Goal: Find specific page/section

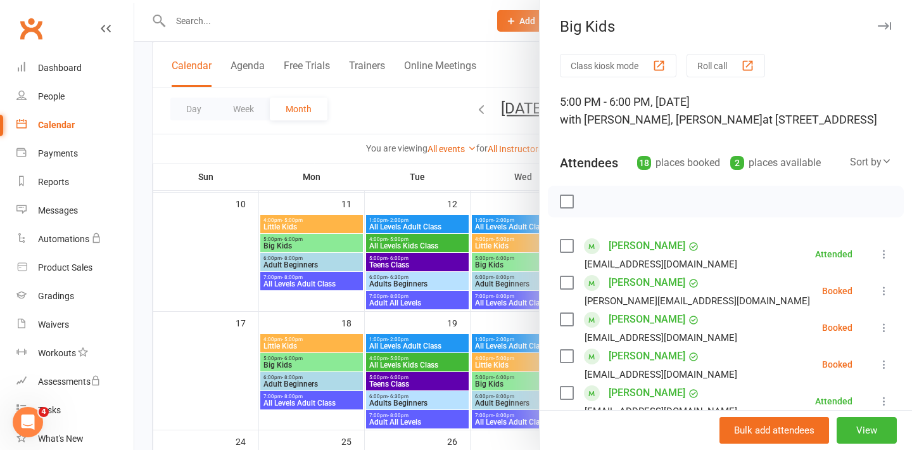
scroll to position [595, 0]
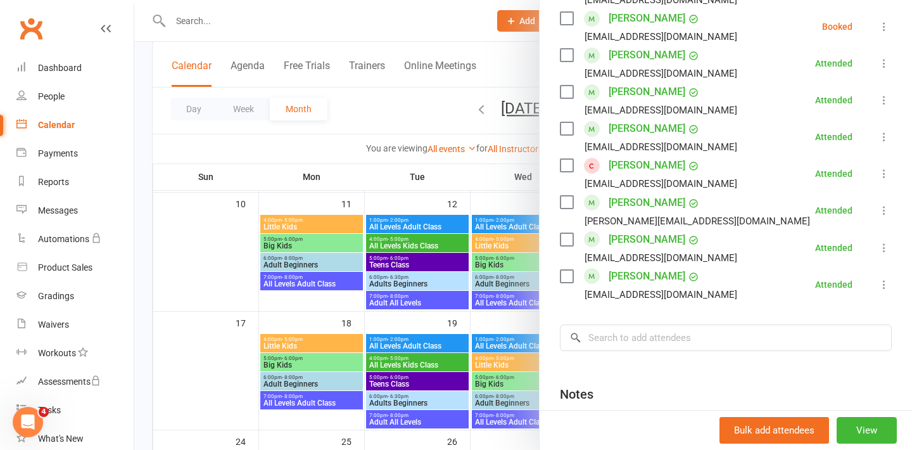
click at [235, 27] on div at bounding box center [523, 225] width 778 height 450
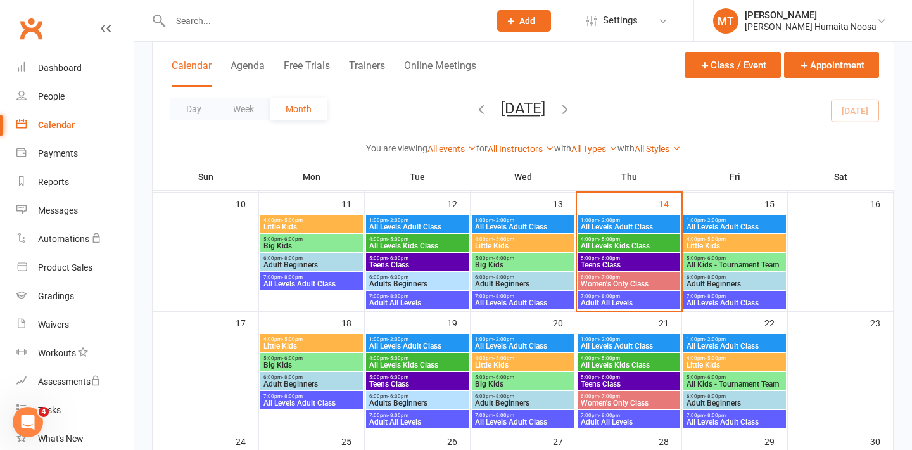
click at [199, 25] on input "text" at bounding box center [324, 21] width 314 height 18
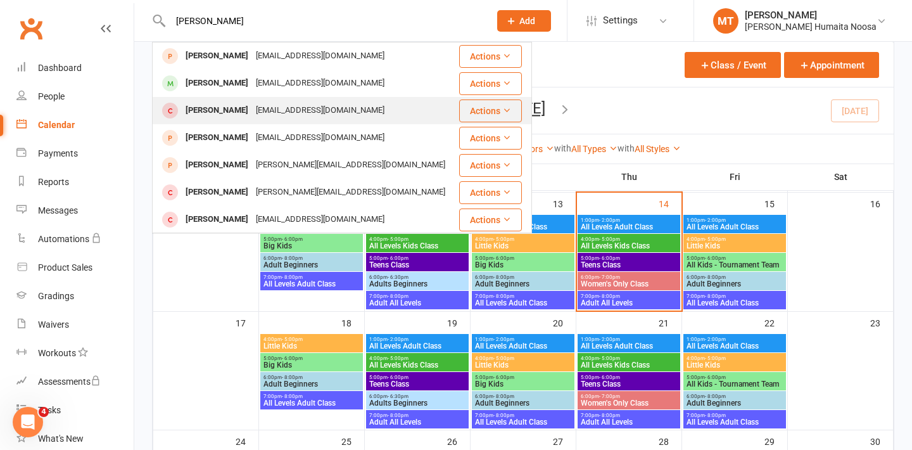
type input "[PERSON_NAME]"
click at [252, 108] on div "[EMAIL_ADDRESS][DOMAIN_NAME]" at bounding box center [320, 110] width 136 height 18
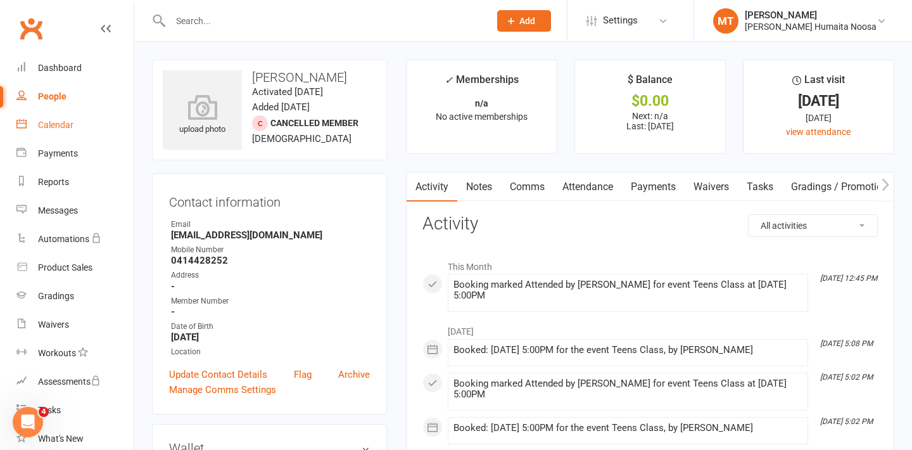
click at [60, 125] on div "Calendar" at bounding box center [55, 125] width 35 height 10
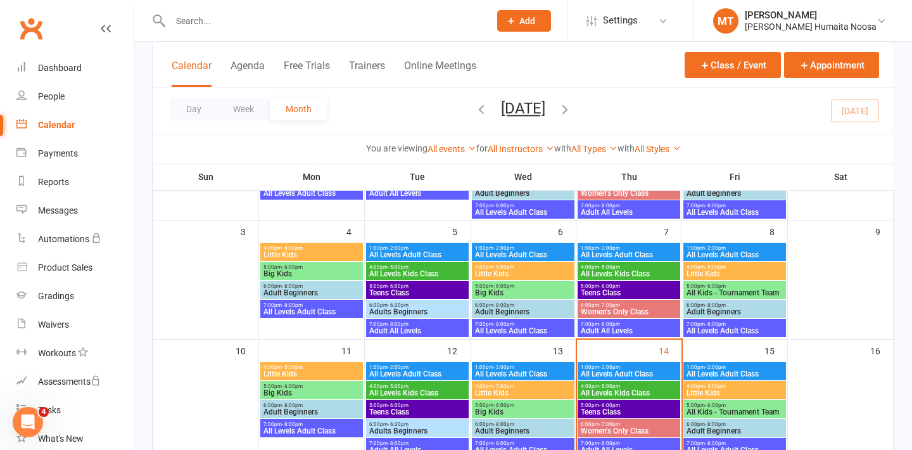
scroll to position [176, 0]
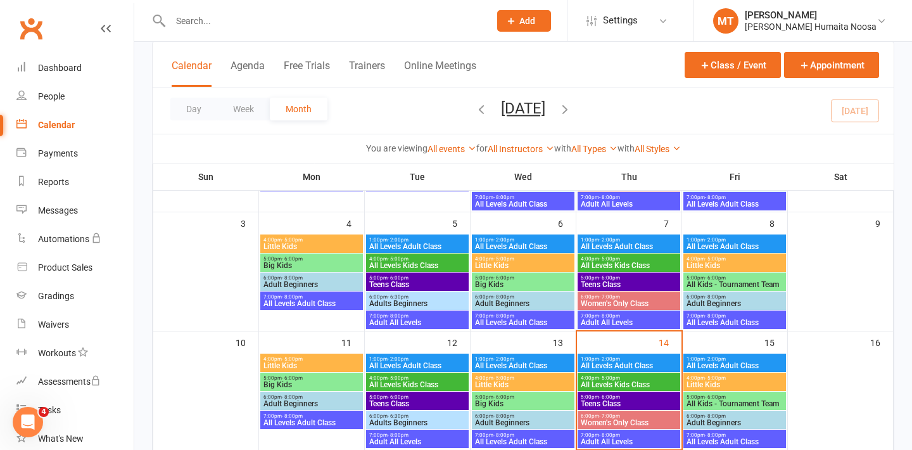
click at [718, 400] on span "All Kids - Tournament Team" at bounding box center [735, 404] width 98 height 8
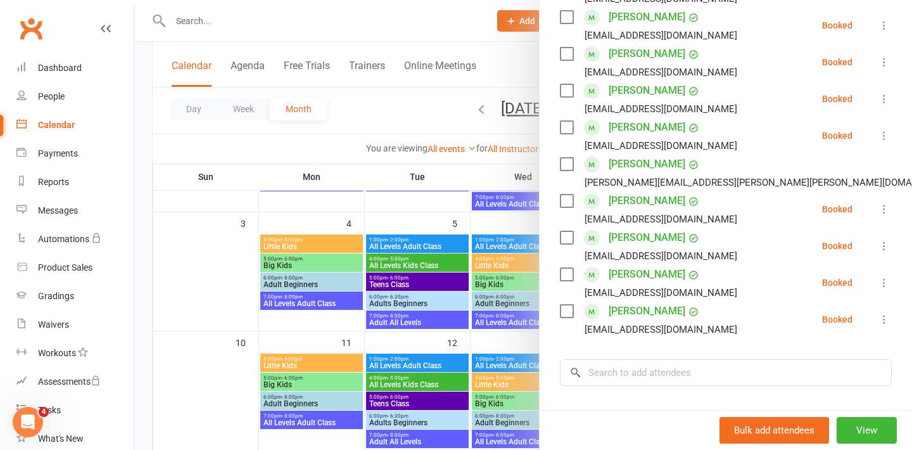
scroll to position [288, 0]
